Goal: Task Accomplishment & Management: Use online tool/utility

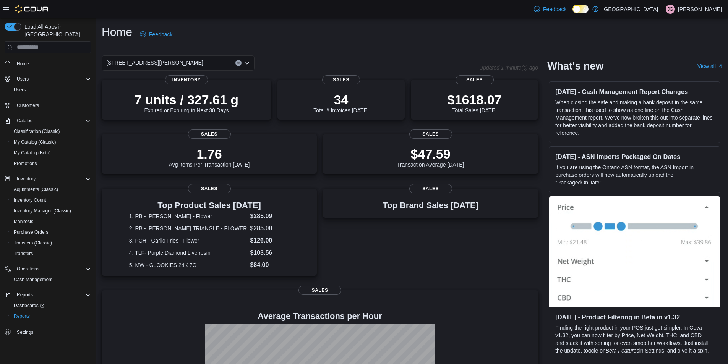
click at [247, 60] on icon "Open list of options" at bounding box center [247, 63] width 6 height 6
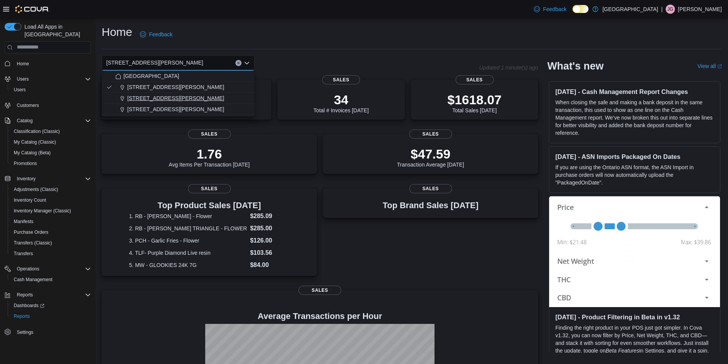
click at [174, 97] on span "[STREET_ADDRESS][PERSON_NAME]" at bounding box center [175, 98] width 97 height 8
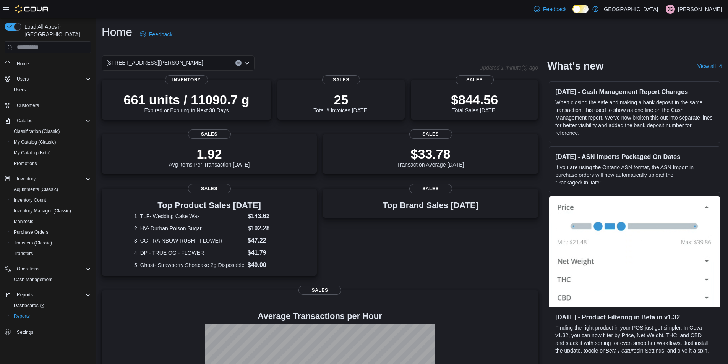
click at [248, 62] on icon "Open list of options" at bounding box center [247, 63] width 6 height 6
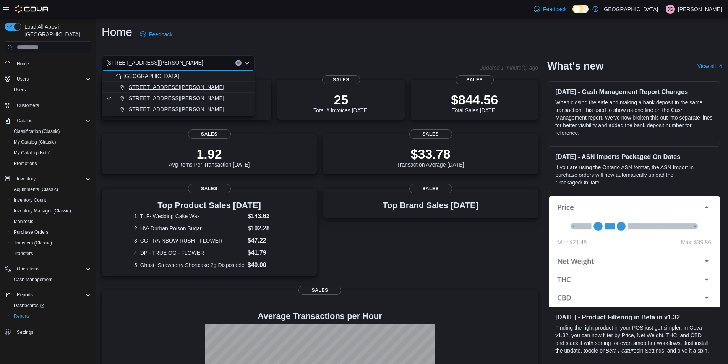
click at [168, 86] on span "[STREET_ADDRESS][PERSON_NAME]" at bounding box center [175, 87] width 97 height 8
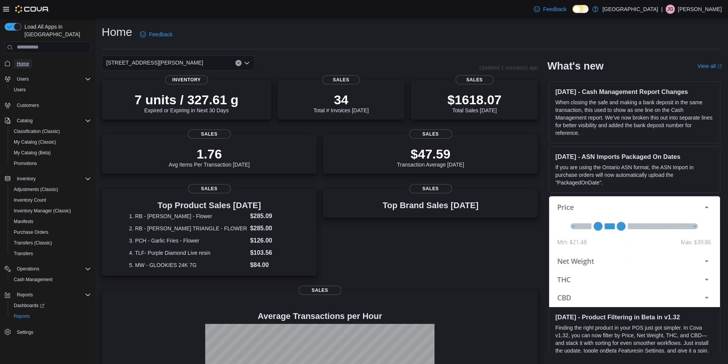
click at [23, 61] on span "Home" at bounding box center [23, 64] width 12 height 6
click at [240, 61] on button "Clear input" at bounding box center [239, 63] width 6 height 6
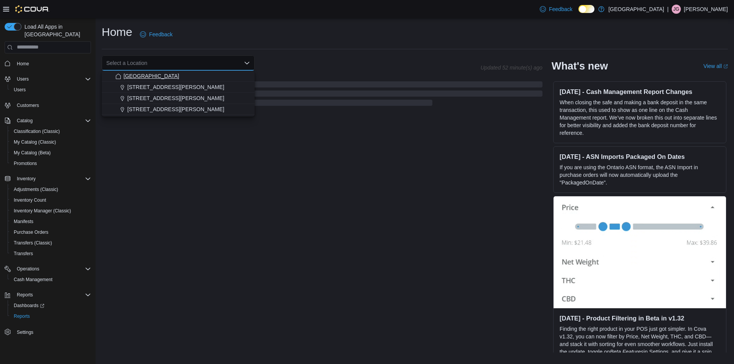
click at [164, 73] on span "[GEOGRAPHIC_DATA]" at bounding box center [151, 76] width 56 height 8
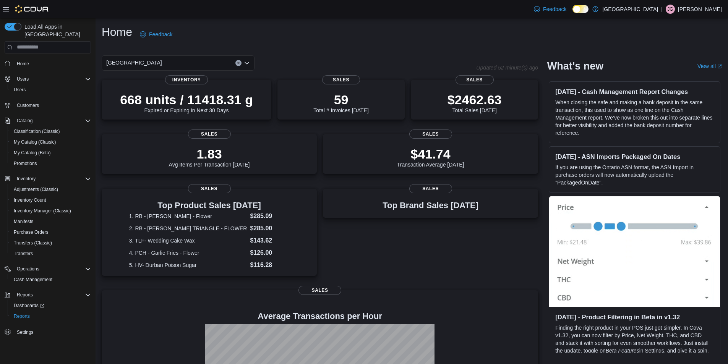
click at [299, 44] on div "Home Feedback" at bounding box center [412, 34] width 621 height 20
click at [466, 102] on p "$2462.63" at bounding box center [475, 98] width 54 height 15
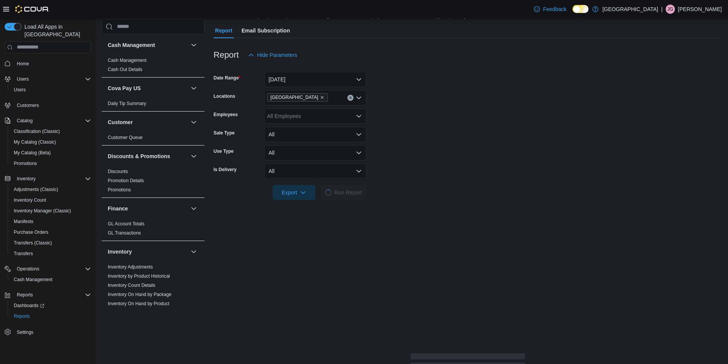
scroll to position [76, 0]
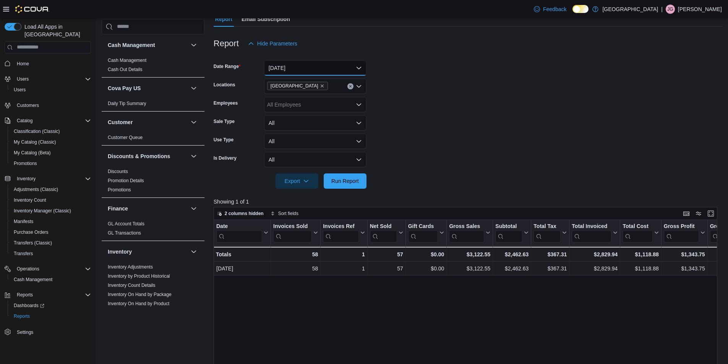
click at [359, 70] on button "[DATE]" at bounding box center [315, 67] width 102 height 15
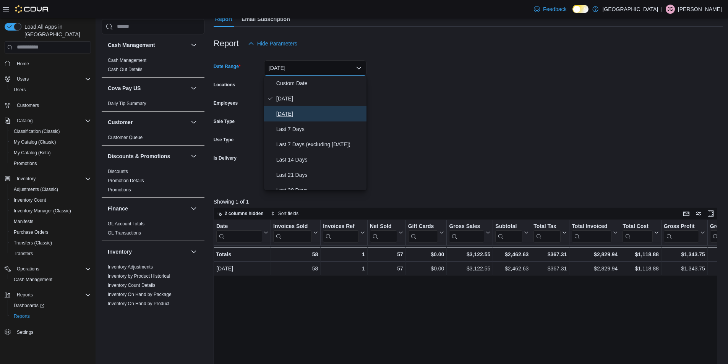
click at [295, 116] on span "[DATE]" at bounding box center [319, 113] width 87 height 9
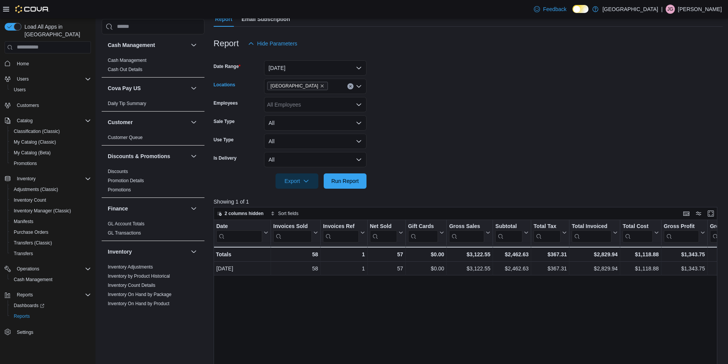
click at [356, 85] on icon "Open list of options" at bounding box center [359, 86] width 6 height 6
click at [320, 110] on span "[STREET_ADDRESS][PERSON_NAME]" at bounding box center [329, 111] width 97 height 8
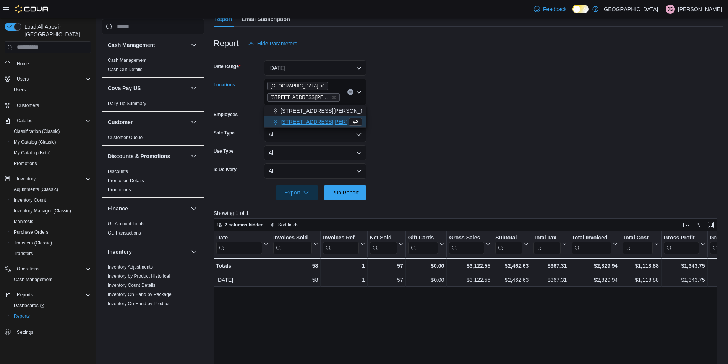
click at [312, 120] on span "[STREET_ADDRESS][PERSON_NAME]" at bounding box center [329, 122] width 97 height 8
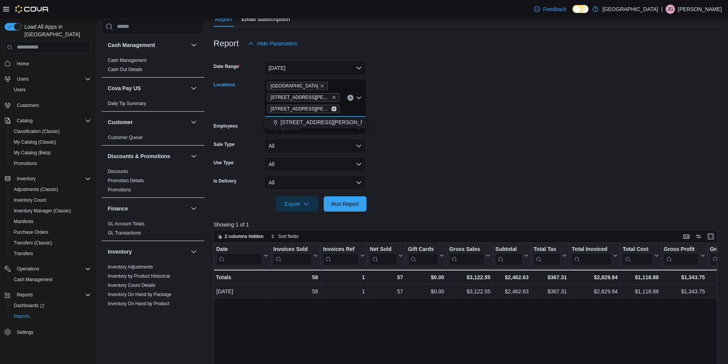
click at [332, 109] on icon "Remove 725 S Solano Dr. from selection in this group" at bounding box center [334, 109] width 5 height 5
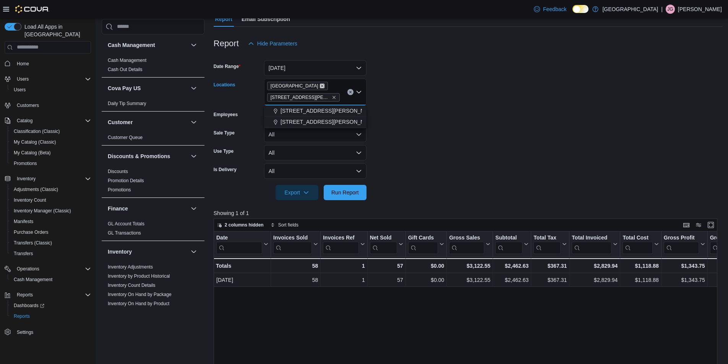
click at [321, 88] on icon "Remove Round House Reserve from selection in this group" at bounding box center [322, 86] width 5 height 5
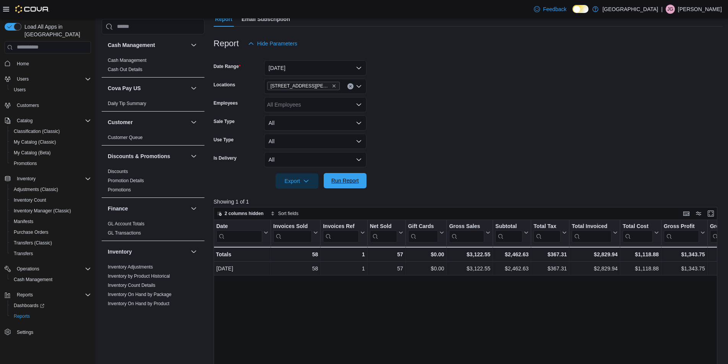
click at [341, 175] on span "Run Report" at bounding box center [345, 180] width 34 height 15
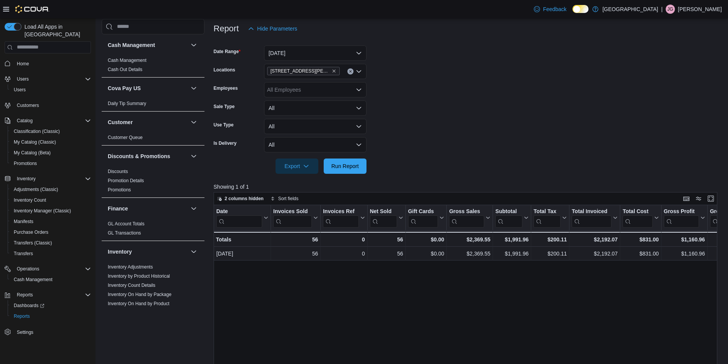
scroll to position [64, 0]
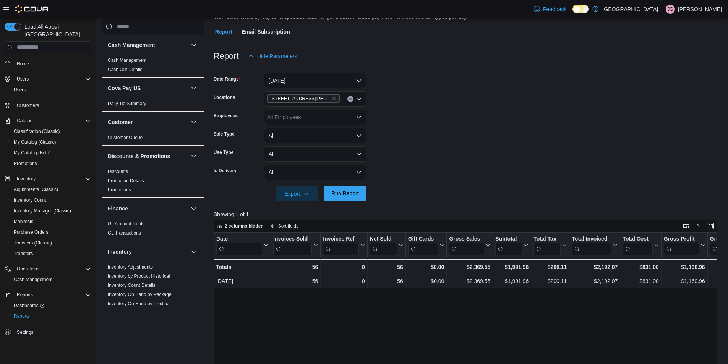
click at [351, 198] on span "Run Report" at bounding box center [345, 193] width 34 height 15
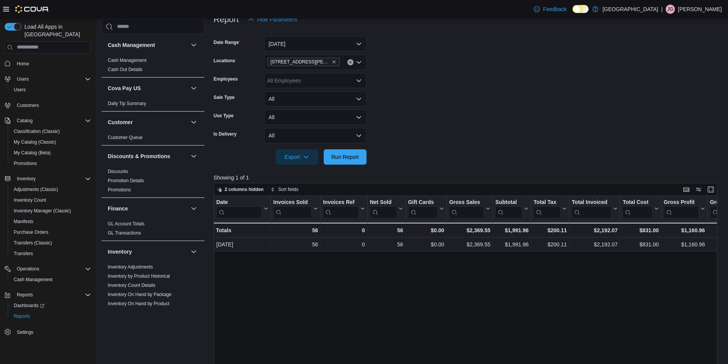
scroll to position [102, 0]
click at [351, 61] on icon "Clear input" at bounding box center [350, 60] width 3 height 3
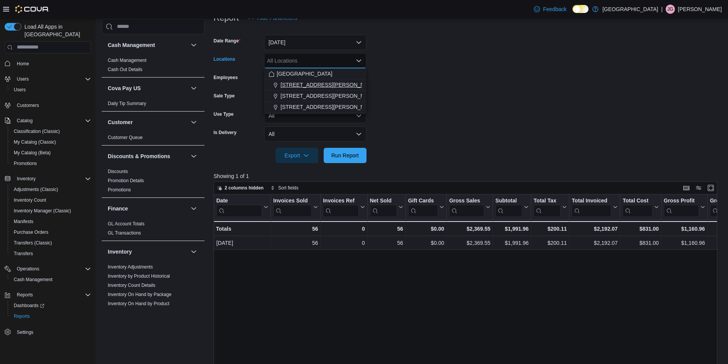
click at [308, 87] on span "[STREET_ADDRESS][PERSON_NAME]" at bounding box center [329, 85] width 97 height 8
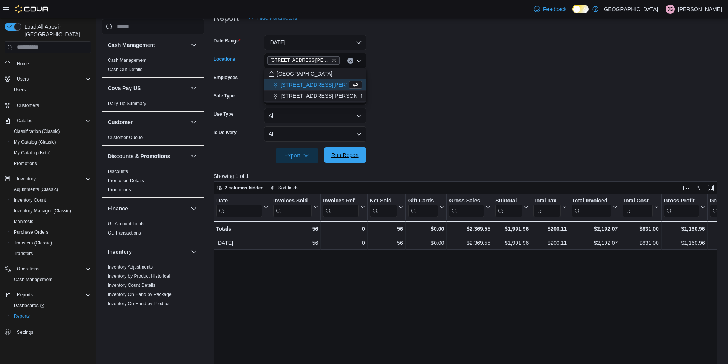
click at [342, 154] on span "Run Report" at bounding box center [345, 155] width 28 height 8
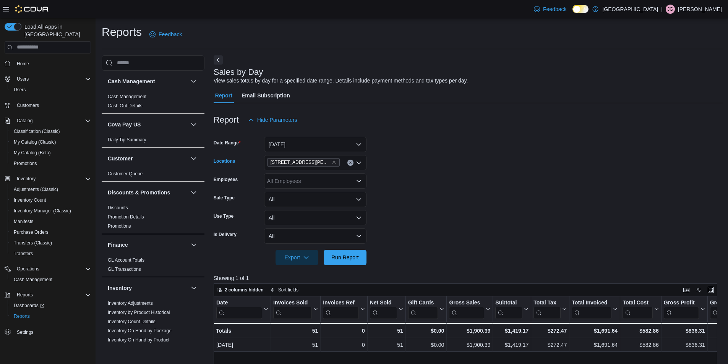
click at [349, 163] on icon "Clear input" at bounding box center [350, 162] width 3 height 3
click at [23, 61] on span "Home" at bounding box center [23, 64] width 12 height 6
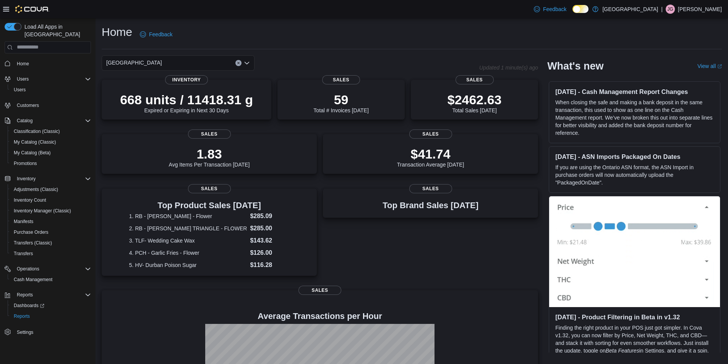
click at [243, 63] on div "[GEOGRAPHIC_DATA]" at bounding box center [178, 62] width 153 height 15
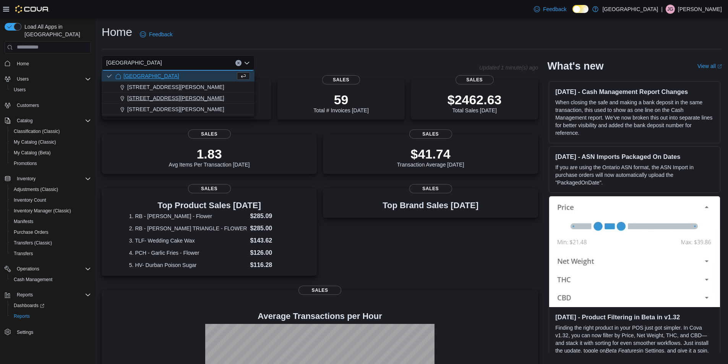
click at [162, 94] on button "[STREET_ADDRESS][PERSON_NAME]" at bounding box center [178, 98] width 153 height 11
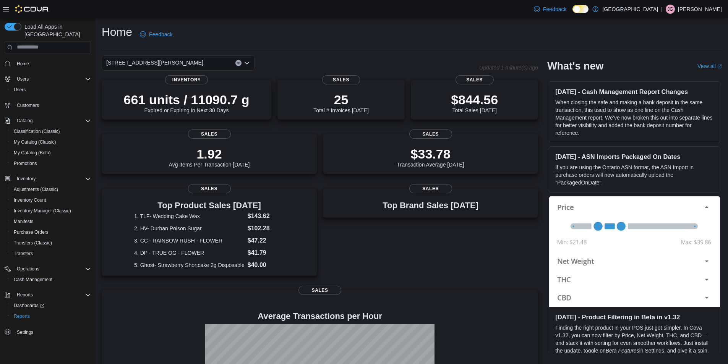
click at [246, 64] on icon "Open list of options" at bounding box center [247, 63] width 5 height 2
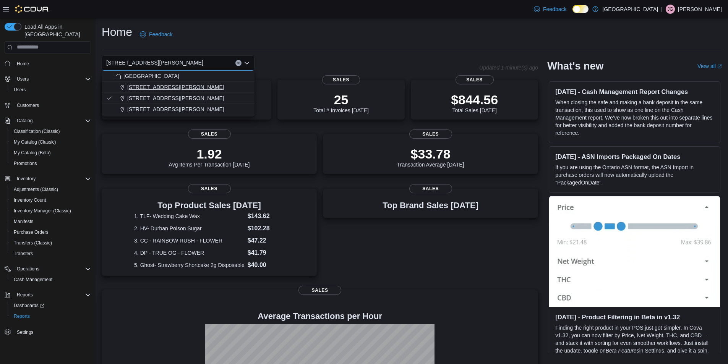
click at [162, 89] on span "[STREET_ADDRESS][PERSON_NAME]" at bounding box center [175, 87] width 97 height 8
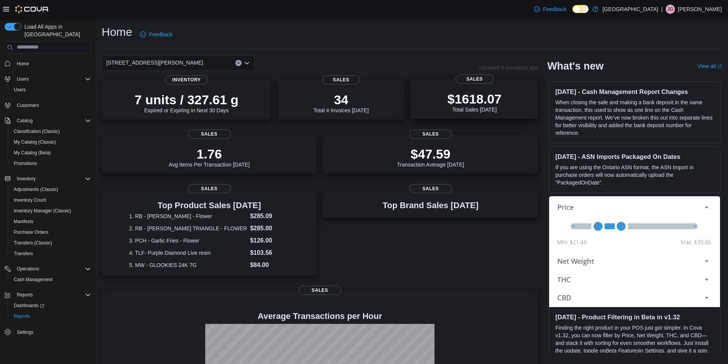
click at [475, 96] on p "$1618.07" at bounding box center [475, 98] width 54 height 15
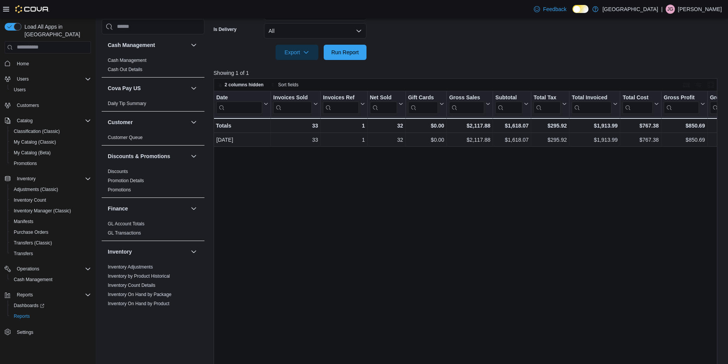
scroll to position [217, 0]
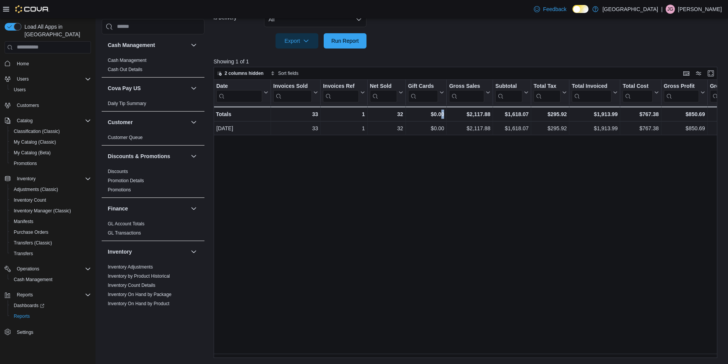
drag, startPoint x: 442, startPoint y: 360, endPoint x: 458, endPoint y: 362, distance: 16.3
click at [458, 362] on div "Reports Feedback Cash Management Cash Management Cash Out Details Cova Pay US D…" at bounding box center [413, 83] width 634 height 563
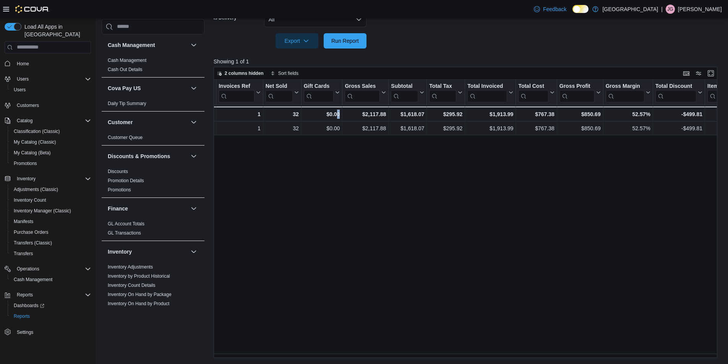
scroll to position [0, 0]
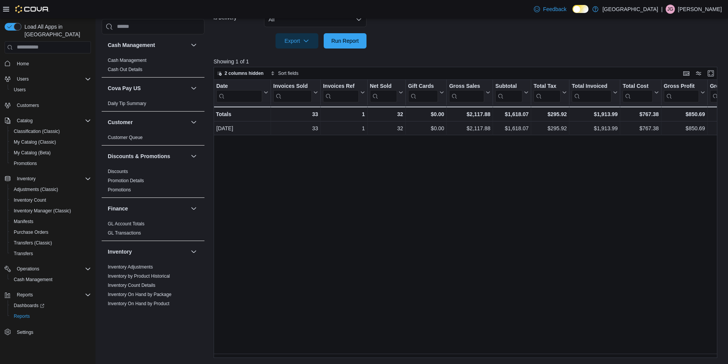
click at [379, 352] on div "Date Click to view column header actions Invoices Sold Click to view column hea…" at bounding box center [468, 219] width 509 height 278
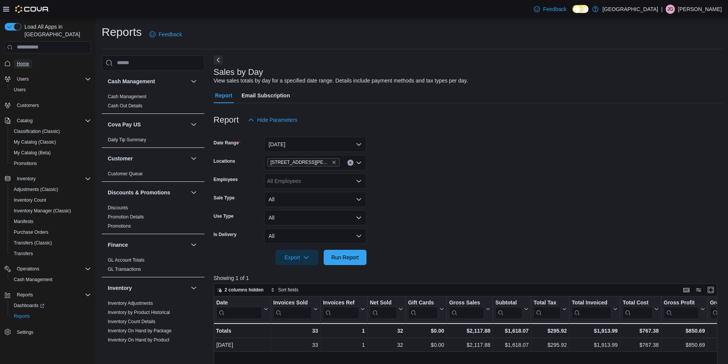
click at [23, 61] on span "Home" at bounding box center [23, 64] width 12 height 6
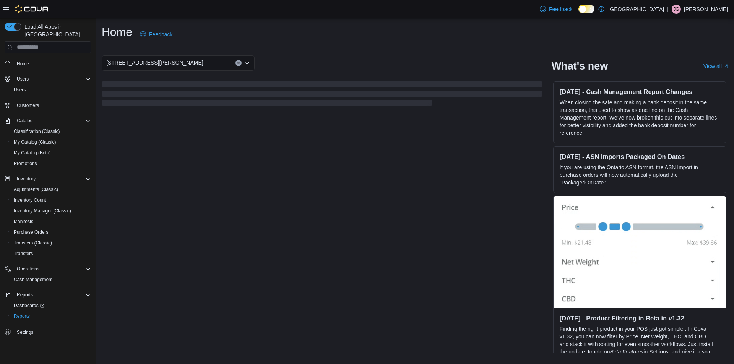
click at [248, 63] on icon "Open list of options" at bounding box center [247, 63] width 5 height 2
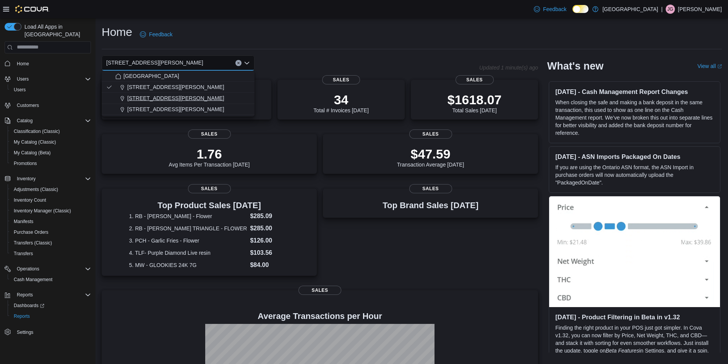
click at [162, 97] on span "[STREET_ADDRESS][PERSON_NAME]" at bounding box center [175, 98] width 97 height 8
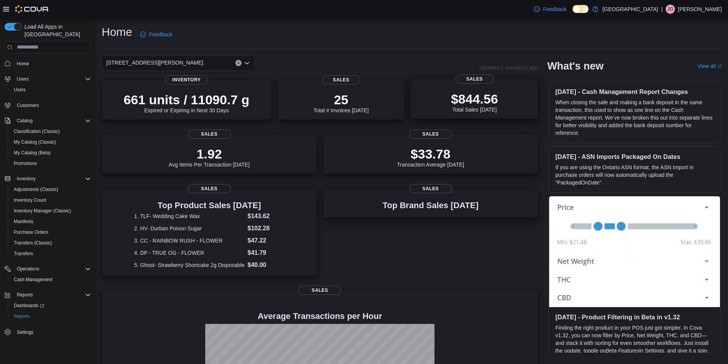
click at [487, 92] on p "$844.56" at bounding box center [474, 98] width 47 height 15
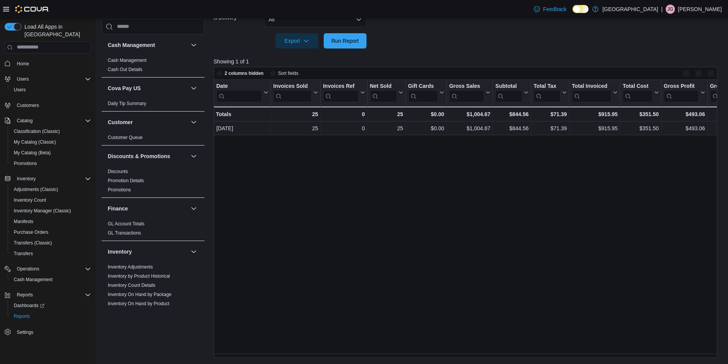
scroll to position [217, 0]
drag, startPoint x: 449, startPoint y: 353, endPoint x: 455, endPoint y: 356, distance: 7.0
click at [455, 356] on div "Date Click to view column header actions Invoices Sold Click to view column hea…" at bounding box center [468, 219] width 509 height 278
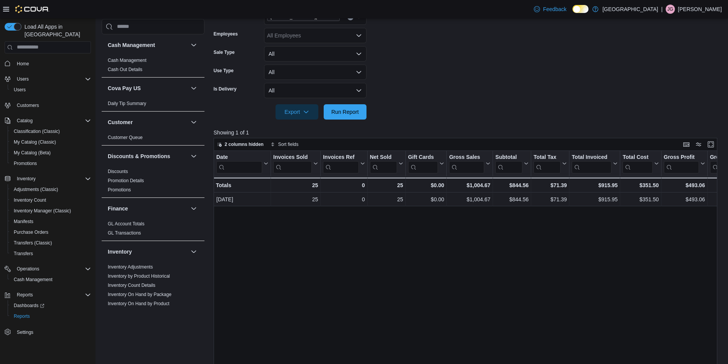
scroll to position [0, 0]
